Goal: Transaction & Acquisition: Purchase product/service

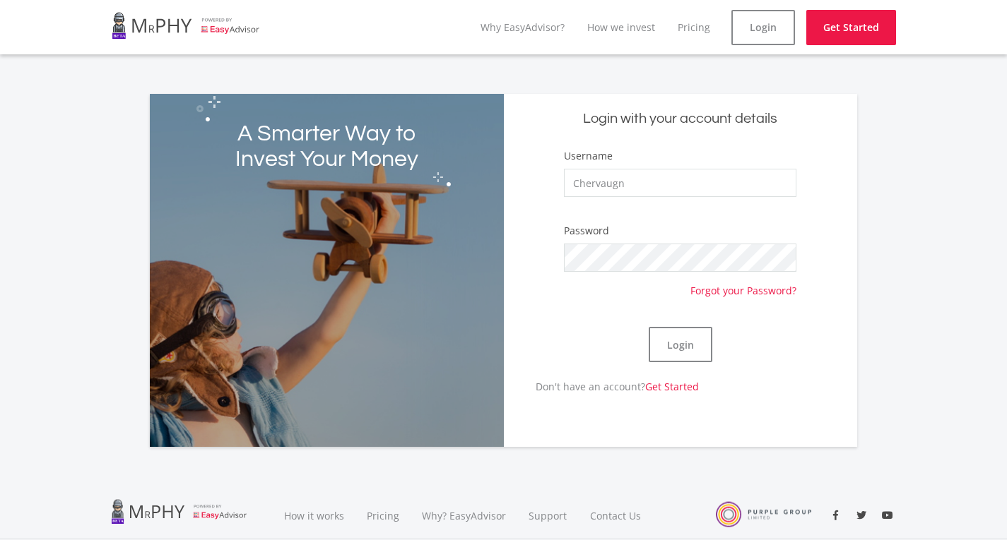
click at [686, 369] on div "Login" at bounding box center [680, 344] width 232 height 69
click at [685, 359] on button "Login" at bounding box center [680, 344] width 64 height 35
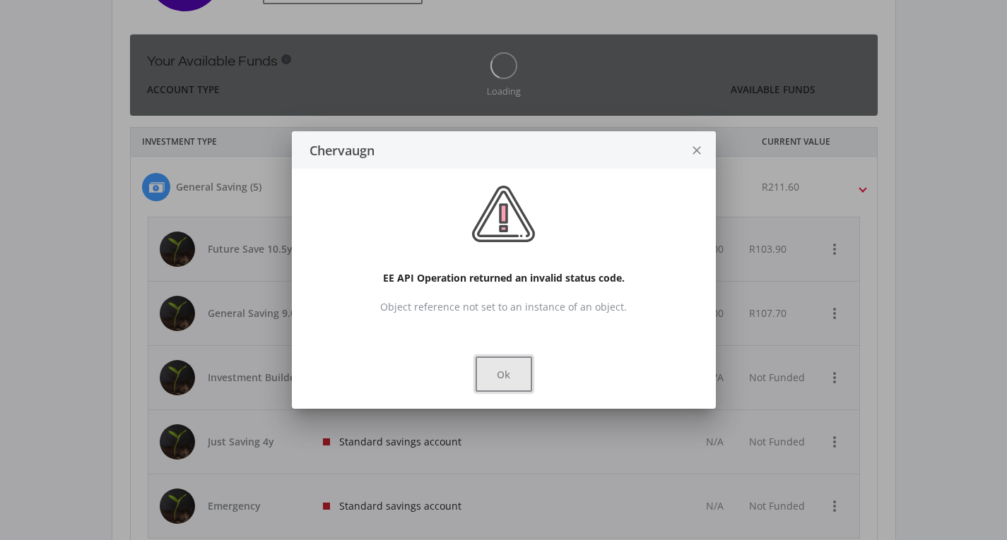
click at [505, 379] on button "Ok" at bounding box center [503, 374] width 57 height 35
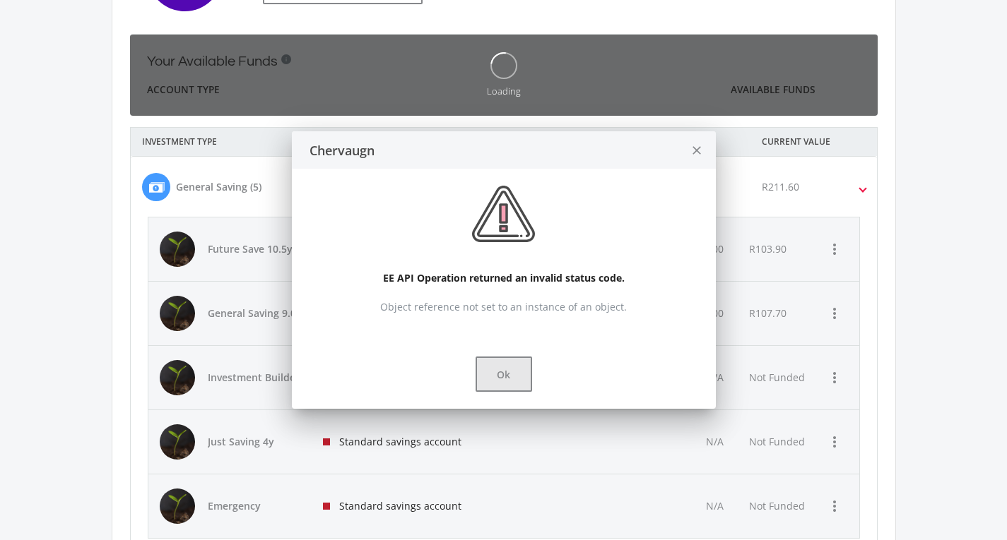
scroll to position [494, 0]
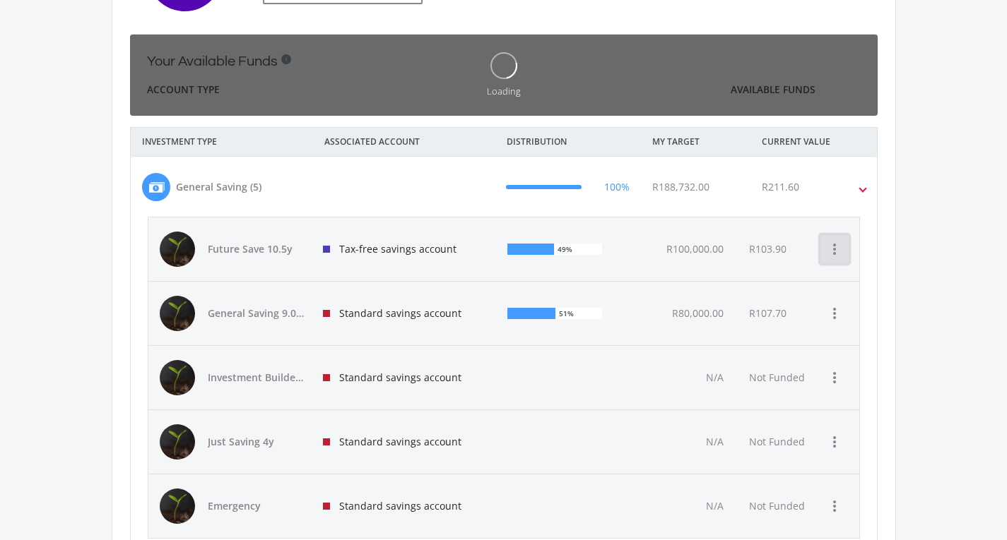
click at [838, 247] on icon "more_vert" at bounding box center [834, 249] width 17 height 17
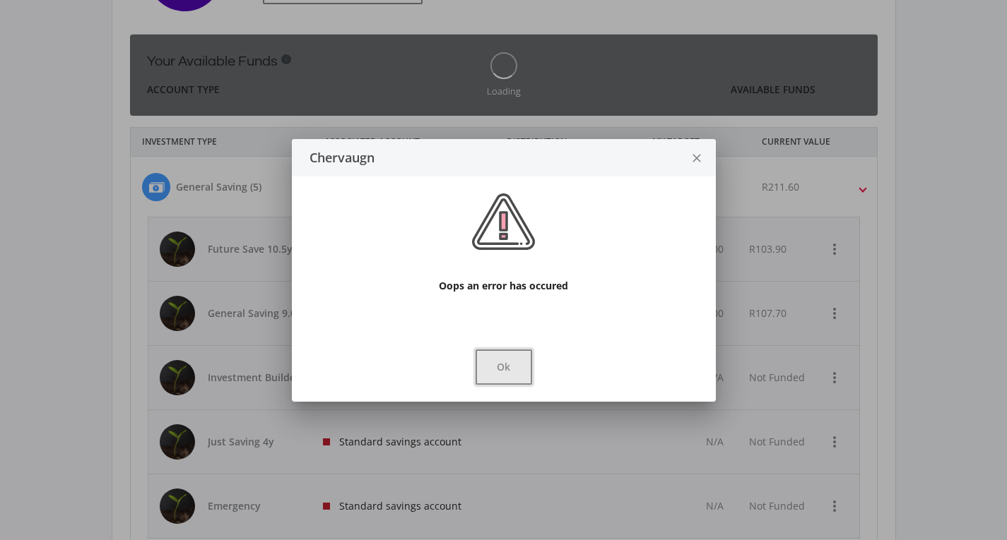
click at [525, 368] on button "Ok" at bounding box center [503, 367] width 57 height 35
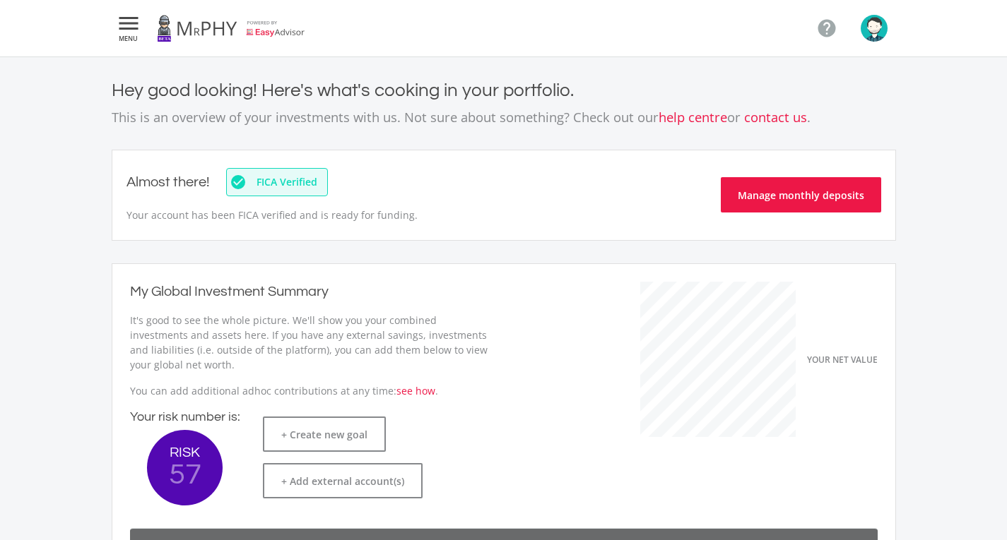
scroll to position [494, 0]
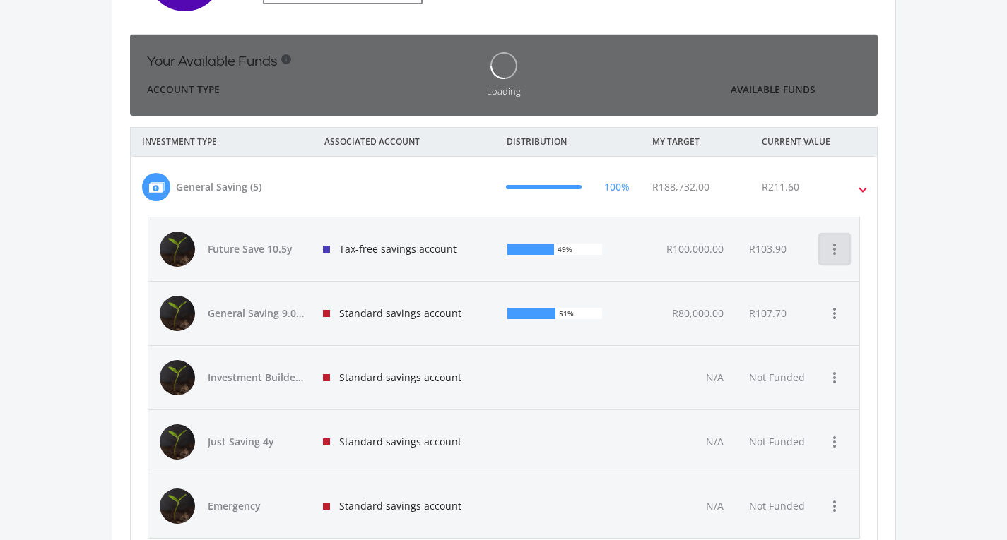
click at [831, 251] on icon "more_vert" at bounding box center [834, 249] width 17 height 17
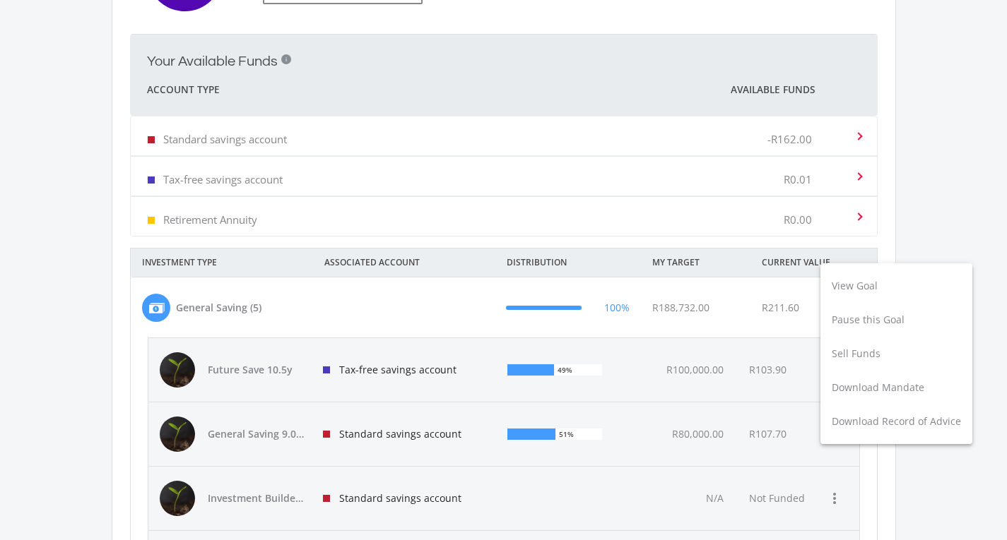
click at [597, 431] on div at bounding box center [503, 270] width 1007 height 540
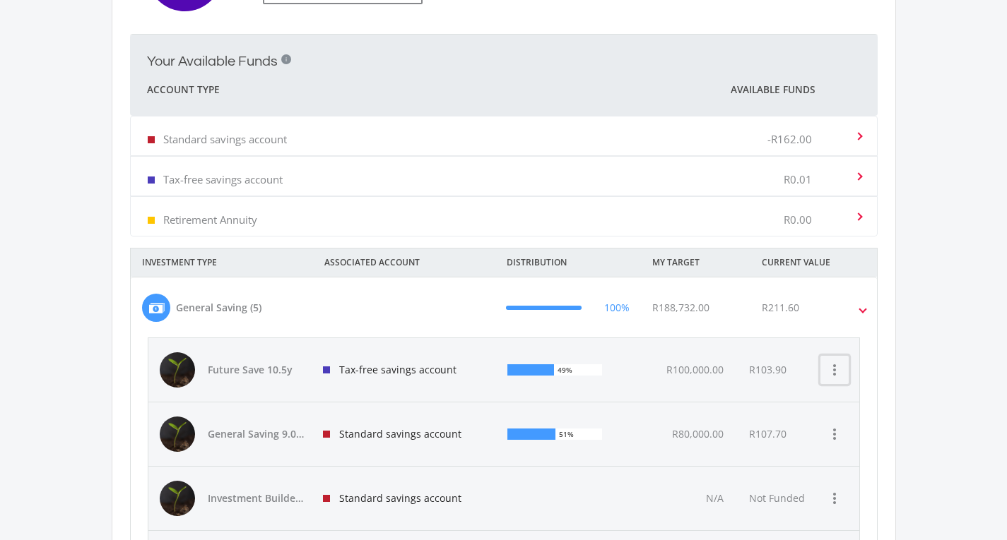
scroll to position [565, 0]
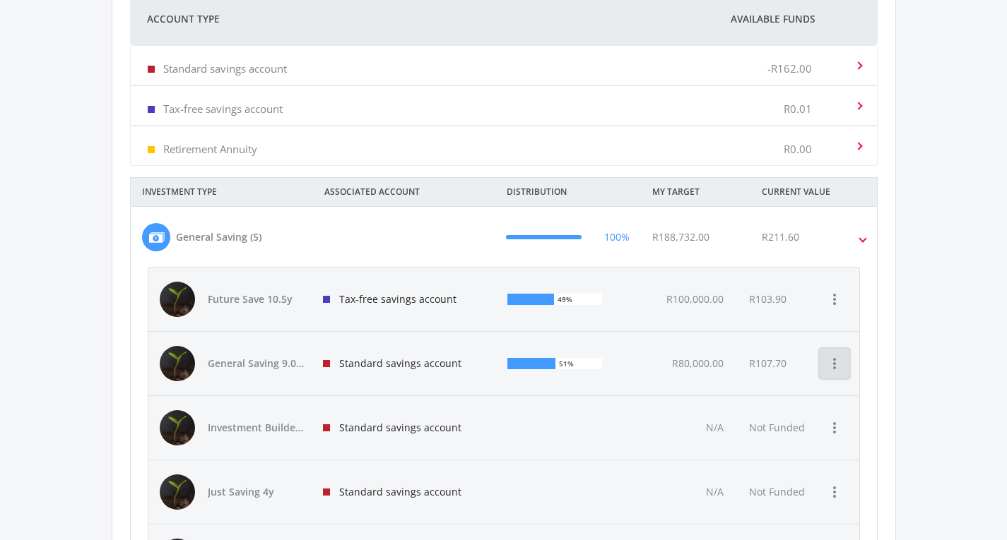
click at [829, 363] on icon "more_vert" at bounding box center [834, 363] width 17 height 17
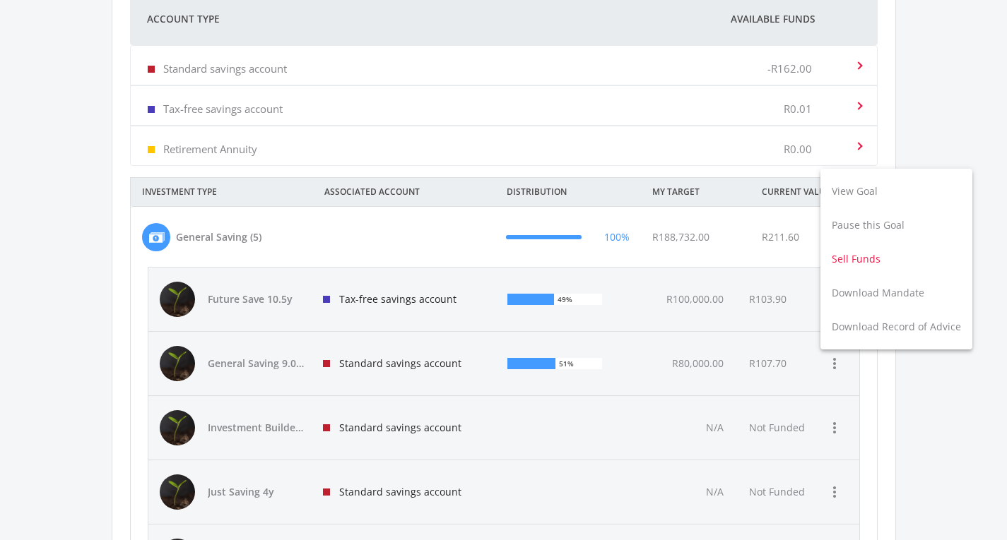
click at [865, 259] on button "Sell Funds" at bounding box center [896, 259] width 152 height 34
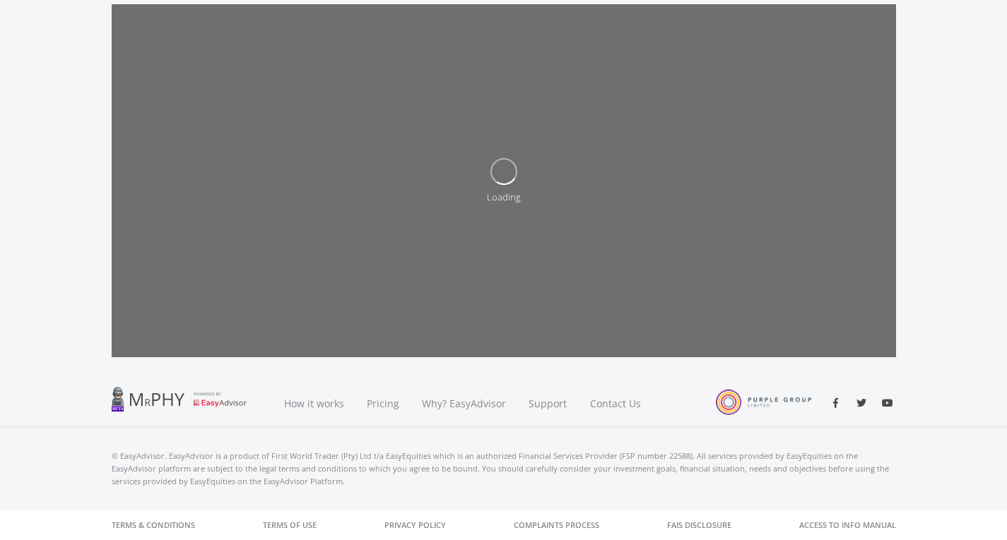
scroll to position [160, 0]
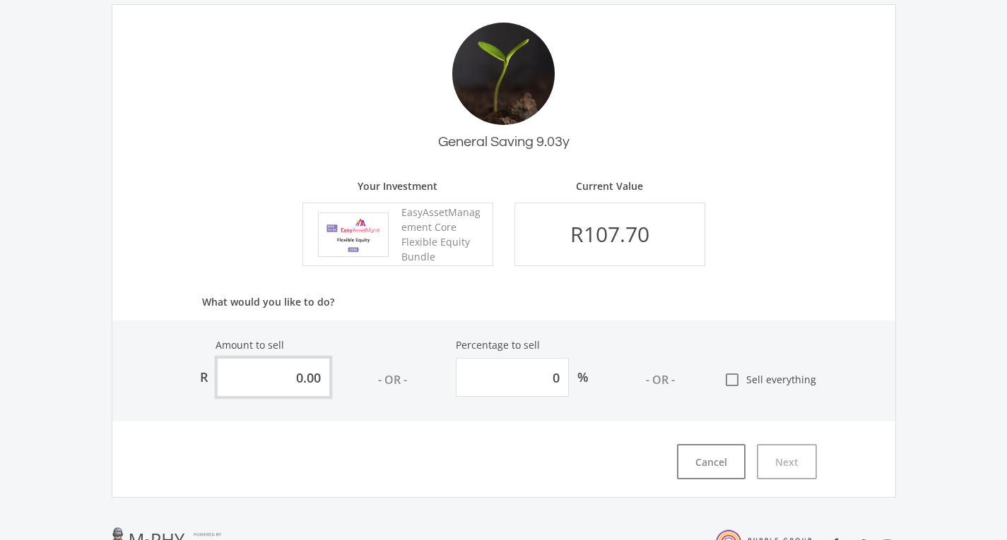
drag, startPoint x: 322, startPoint y: 378, endPoint x: 284, endPoint y: 378, distance: 38.1
click at [284, 378] on input "0.00" at bounding box center [273, 377] width 113 height 39
type input "9"
type input "8.357"
type input "90"
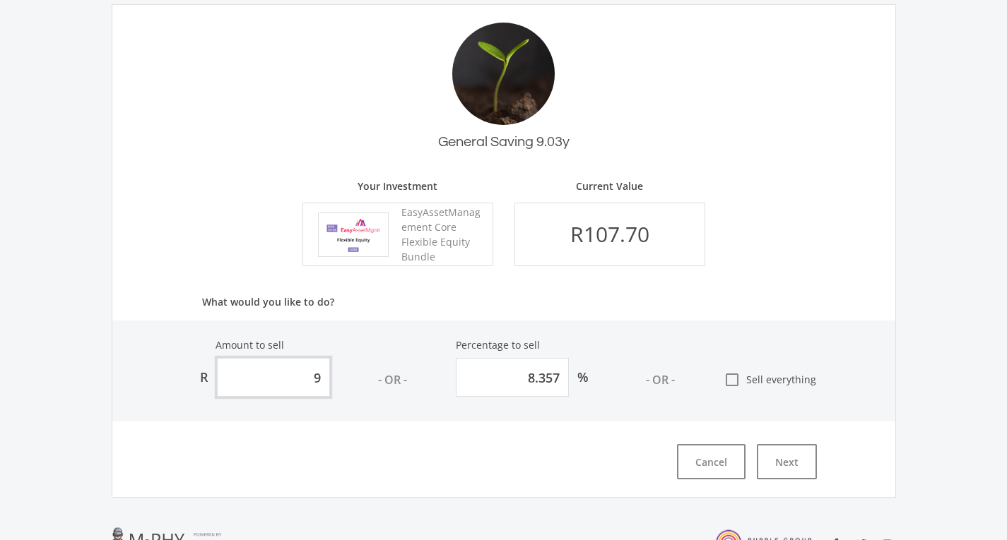
type input "83.57"
type input "9"
type input "8.357"
type input "95"
type input "88.21"
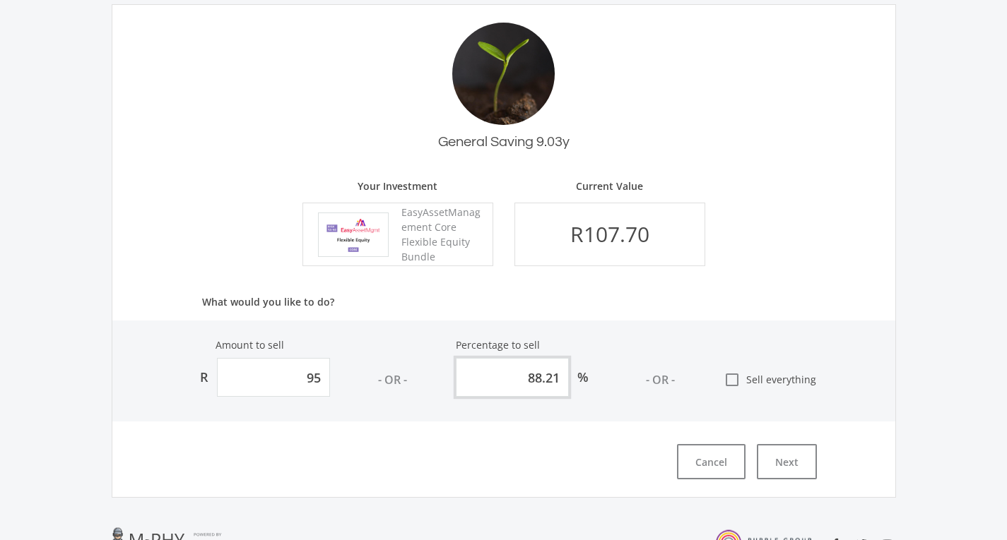
type input "95.00"
click at [541, 373] on input "88.21" at bounding box center [512, 377] width 113 height 39
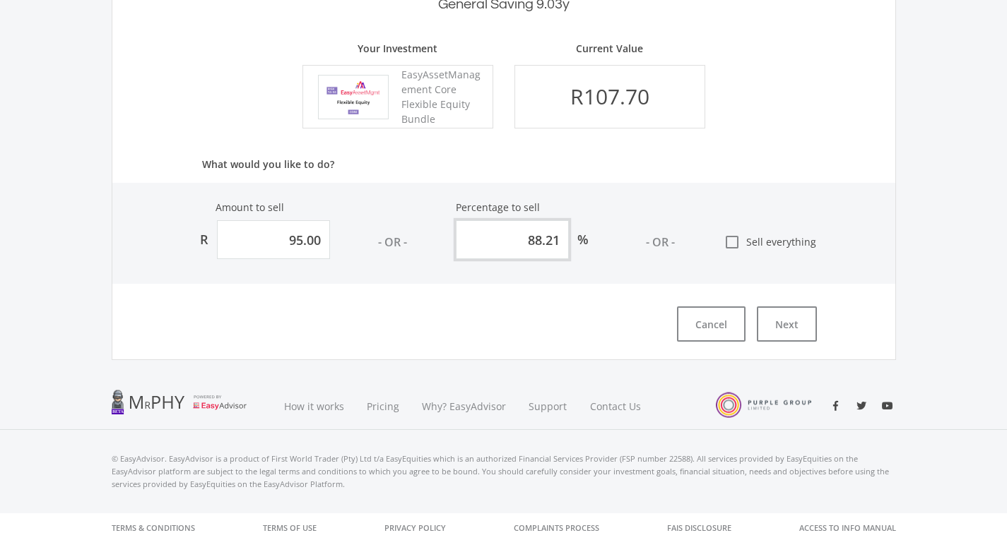
scroll to position [301, 0]
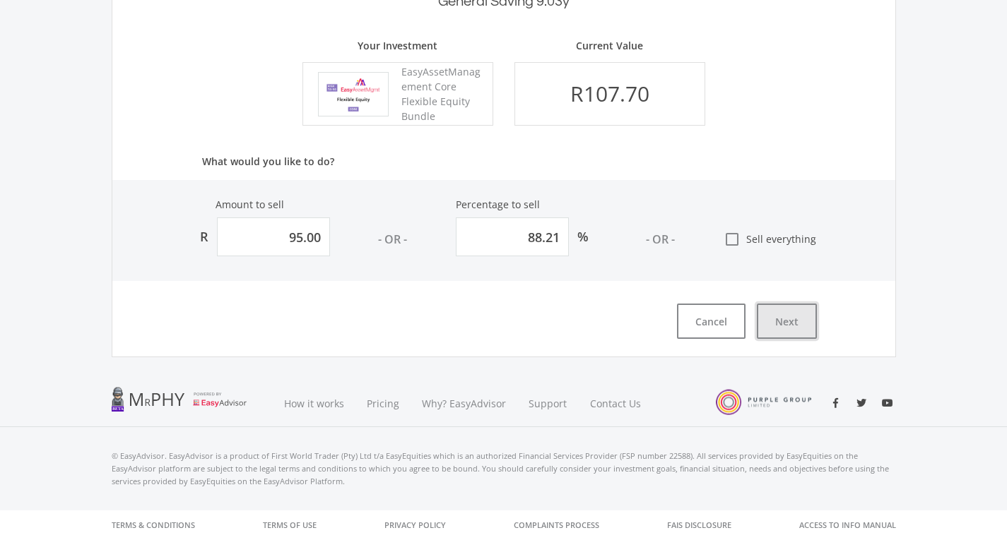
click at [792, 320] on button "Next" at bounding box center [786, 321] width 60 height 35
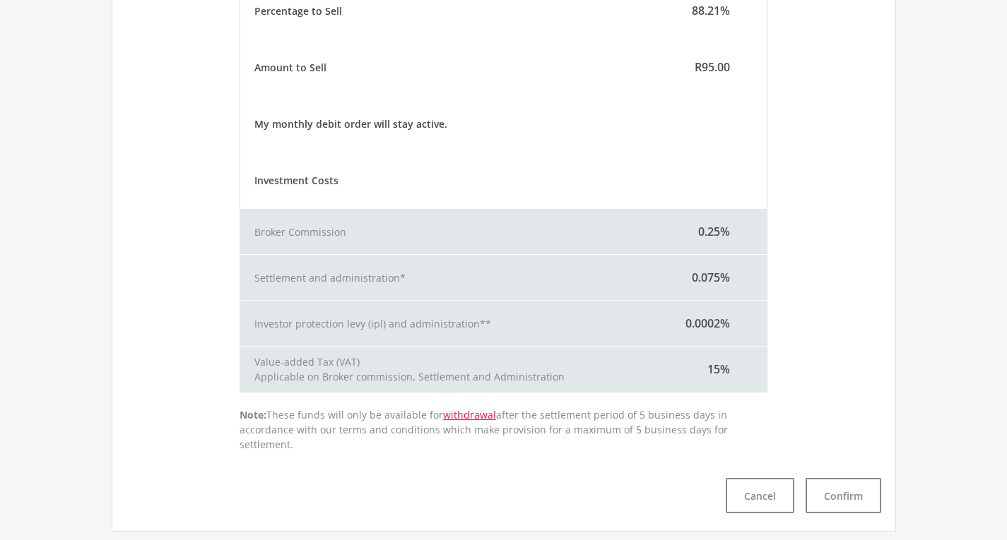
scroll to position [424, 0]
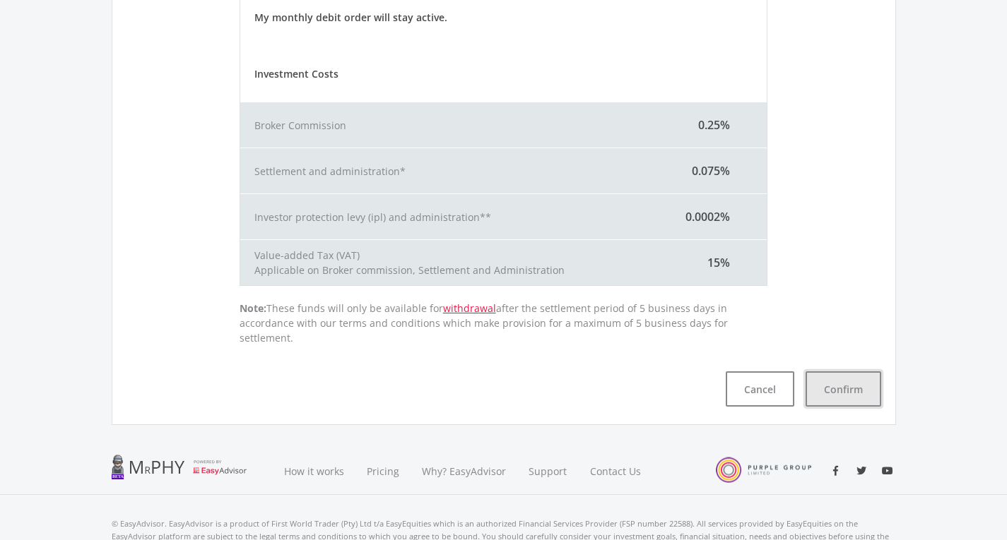
click at [853, 376] on button "Confirm" at bounding box center [843, 389] width 76 height 35
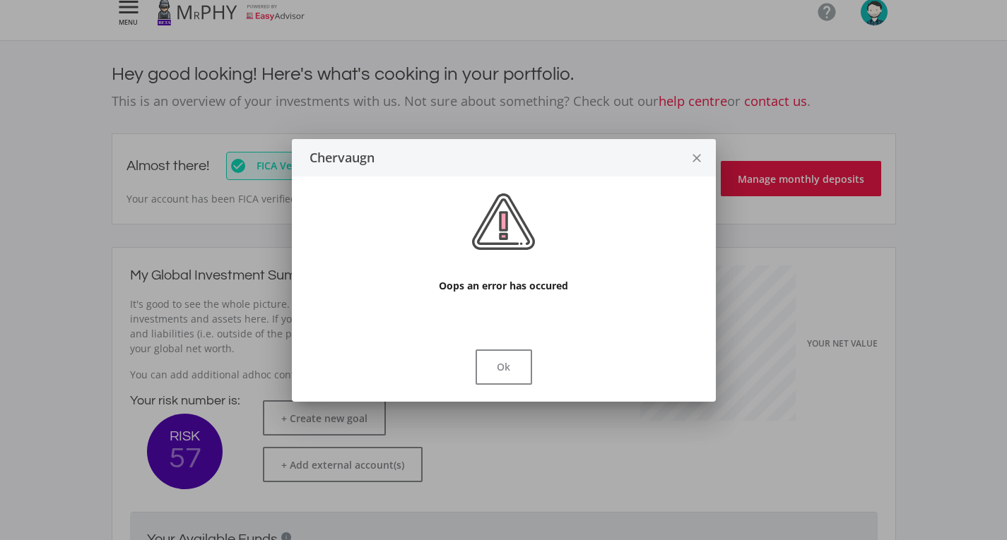
click at [693, 152] on icon "close" at bounding box center [696, 158] width 14 height 37
